Goal: Information Seeking & Learning: Find specific fact

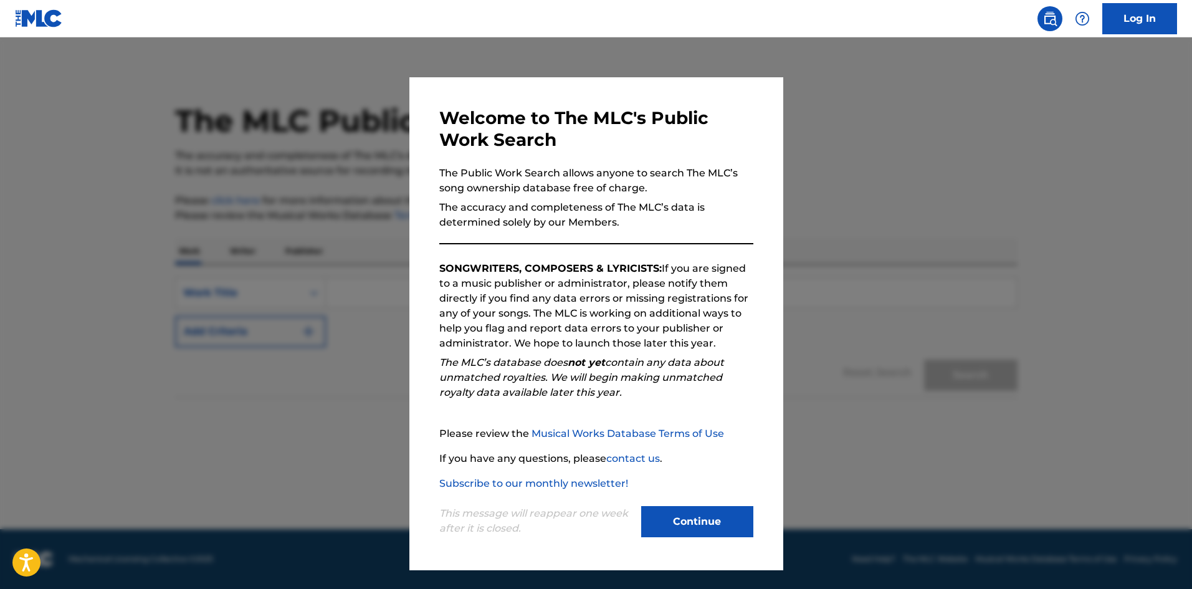
click at [683, 517] on button "Continue" at bounding box center [697, 521] width 112 height 31
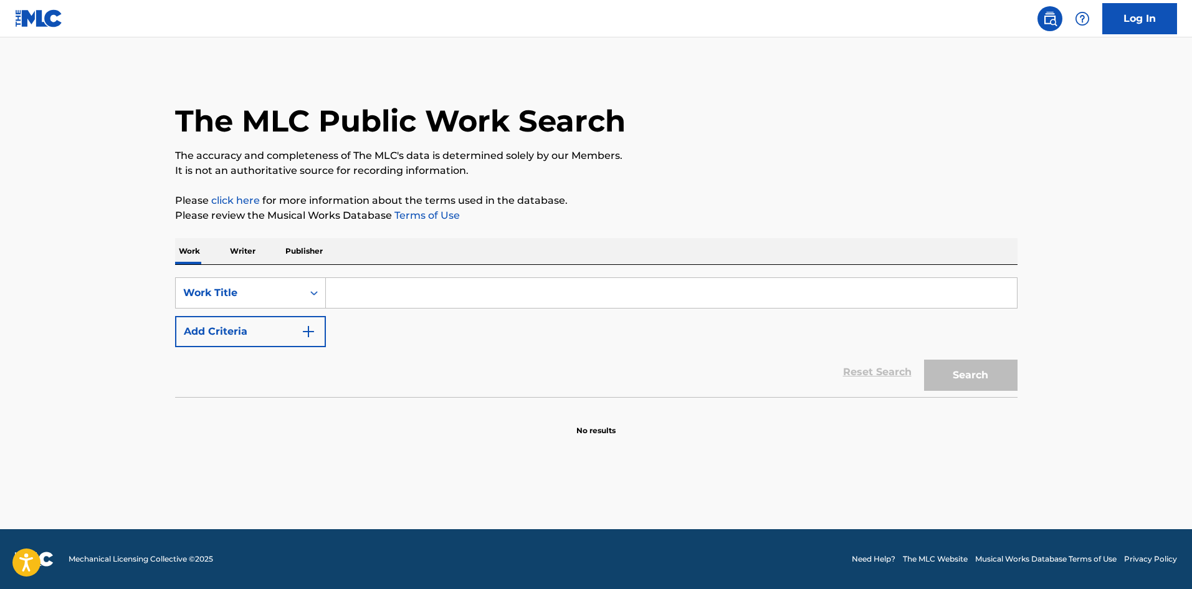
click at [347, 290] on input "Search Form" at bounding box center [671, 293] width 691 height 30
paste input "Naksu I [PERSON_NAME]"
drag, startPoint x: 379, startPoint y: 295, endPoint x: 447, endPoint y: 297, distance: 67.9
click at [447, 297] on input "Naksu I [PERSON_NAME]" at bounding box center [671, 293] width 691 height 30
type input "Naksu"
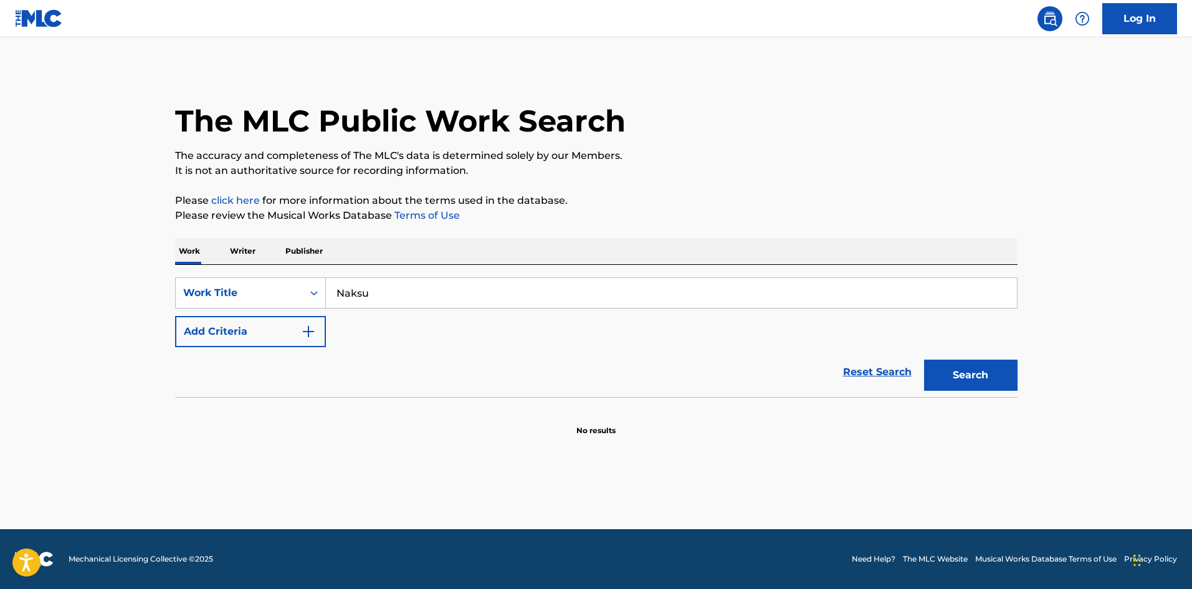
click at [254, 337] on button "Add Criteria" at bounding box center [250, 331] width 151 height 31
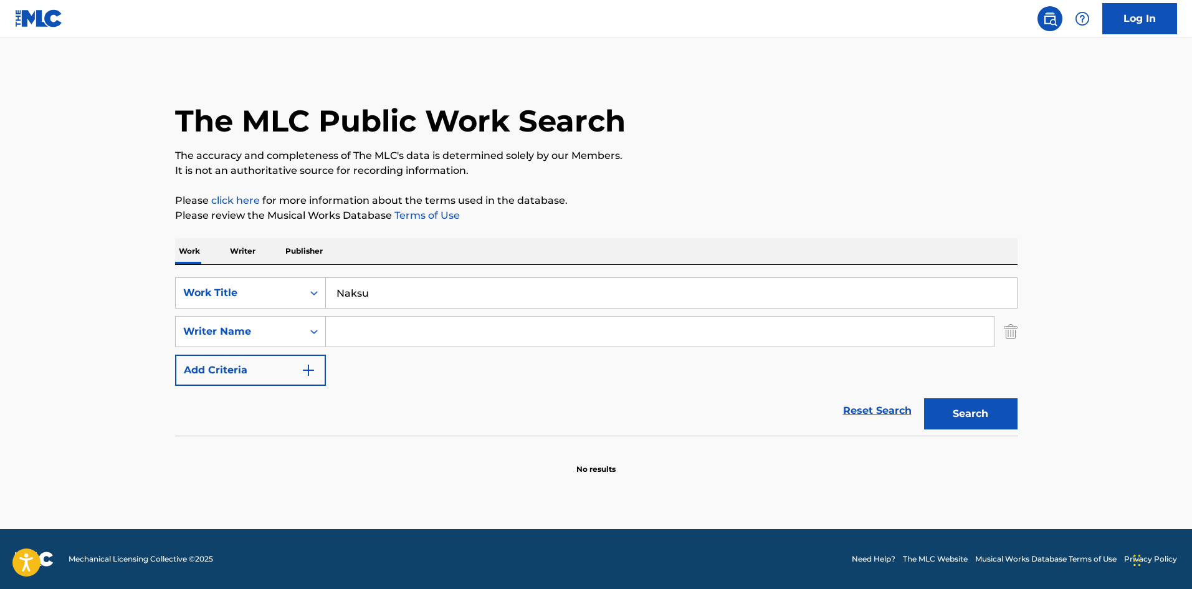
click at [359, 328] on input "Search Form" at bounding box center [660, 331] width 668 height 30
paste input "I [PERSON_NAME]"
type input "I [PERSON_NAME]"
click at [957, 405] on button "Search" at bounding box center [970, 413] width 93 height 31
drag, startPoint x: 400, startPoint y: 284, endPoint x: 277, endPoint y: 295, distance: 123.2
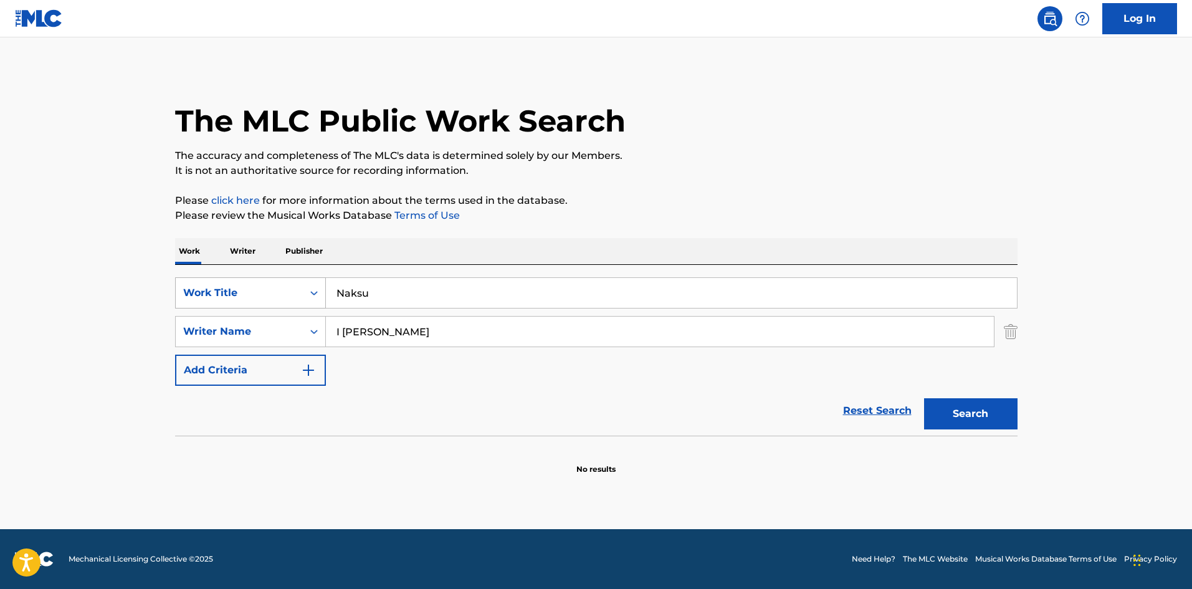
click at [277, 296] on div "SearchWithCriteria9149165c-3c10-496d-a27c-ae7d356a4c2a Work Title Naksu" at bounding box center [596, 292] width 842 height 31
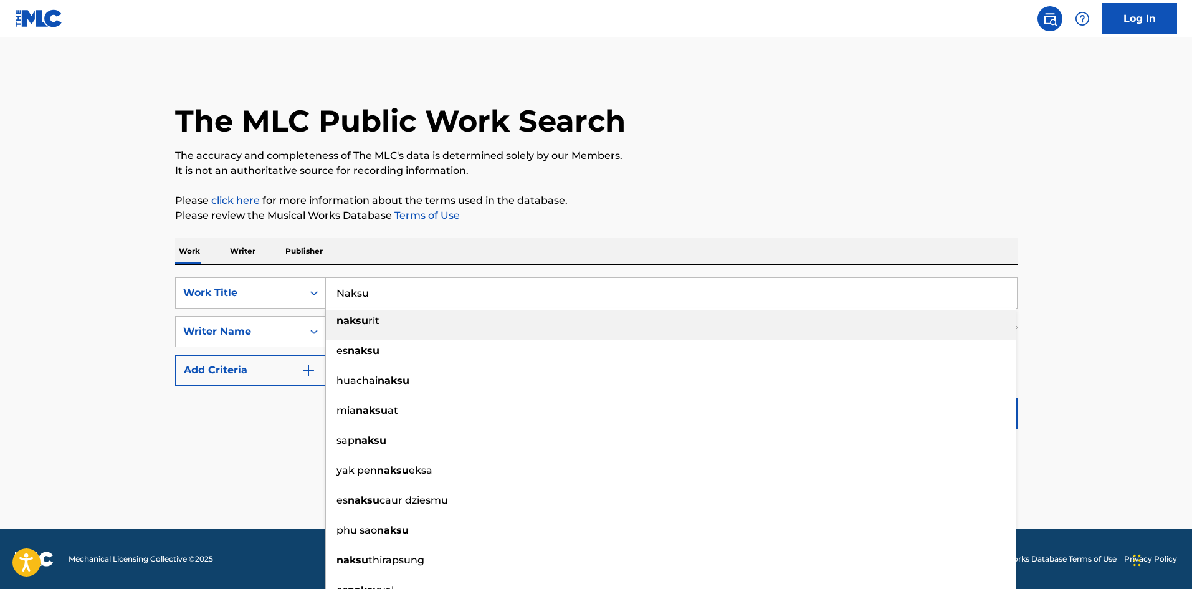
paste input "낙수"
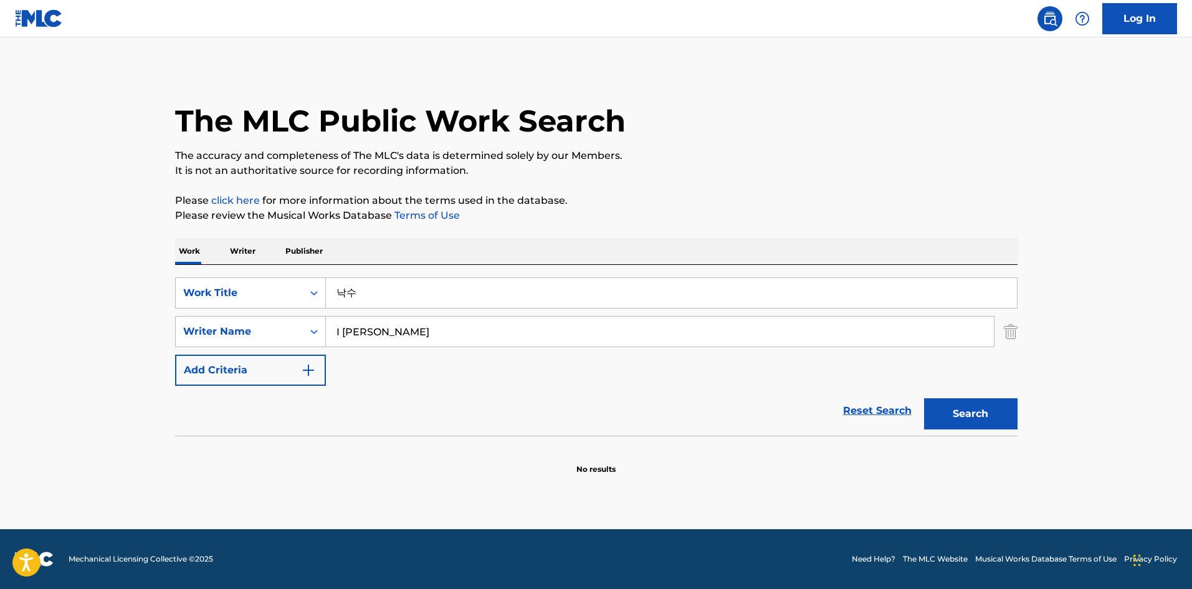
type input "낙수"
click at [916, 230] on div "The MLC Public Work Search The accuracy and completeness of The MLC's data is d…" at bounding box center [596, 272] width 872 height 406
click at [943, 407] on button "Search" at bounding box center [970, 413] width 93 height 31
